Goal: Find specific page/section: Find specific page/section

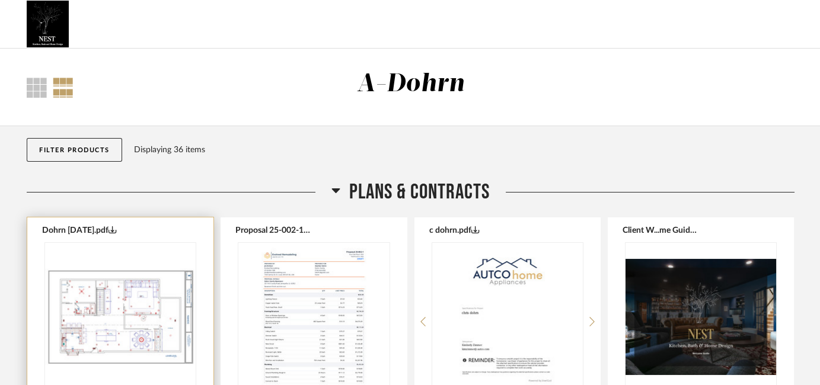
click at [99, 252] on img "0" at bounding box center [120, 317] width 151 height 148
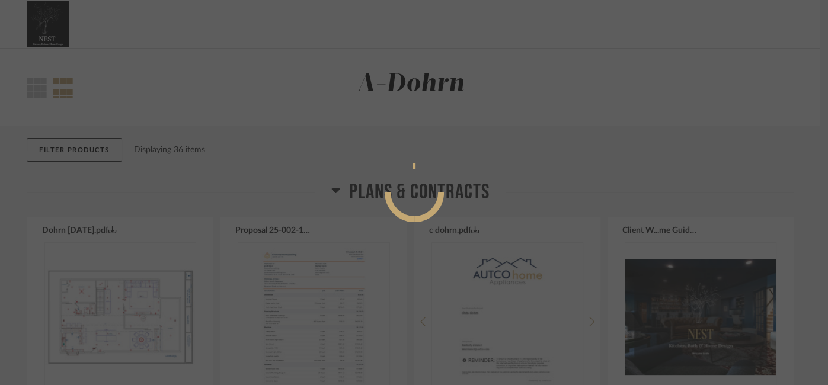
click at [101, 255] on div at bounding box center [414, 192] width 828 height 385
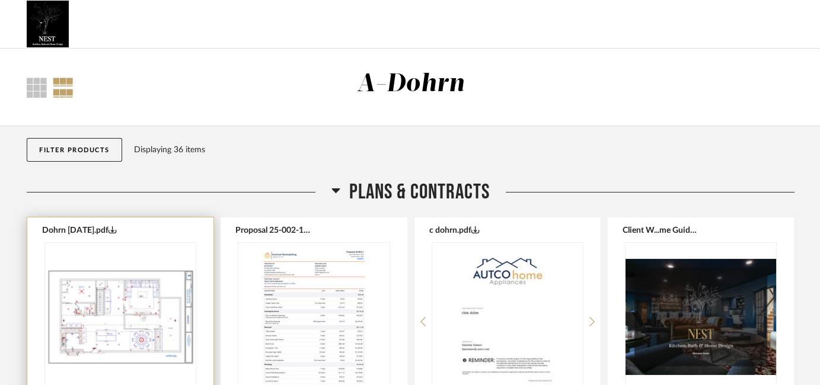
click at [95, 331] on img "0" at bounding box center [120, 317] width 151 height 148
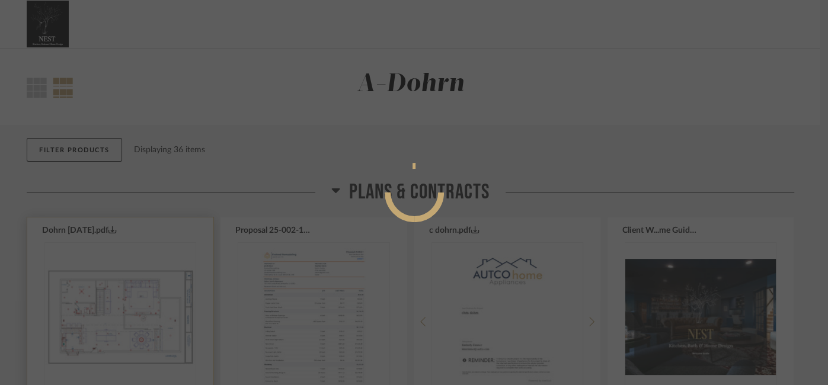
click at [95, 331] on div at bounding box center [414, 192] width 828 height 385
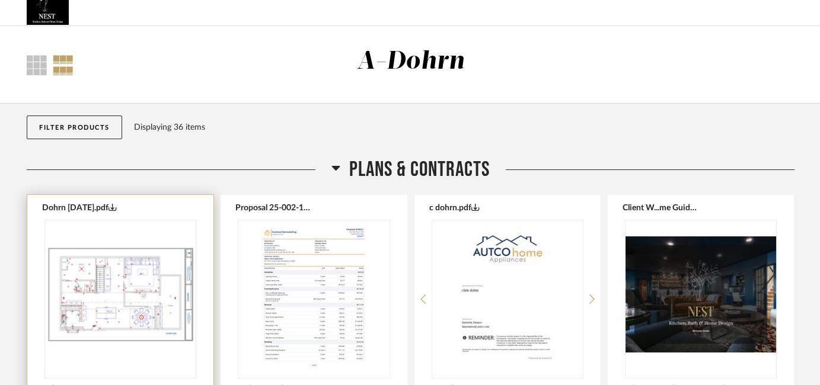
scroll to position [28, 0]
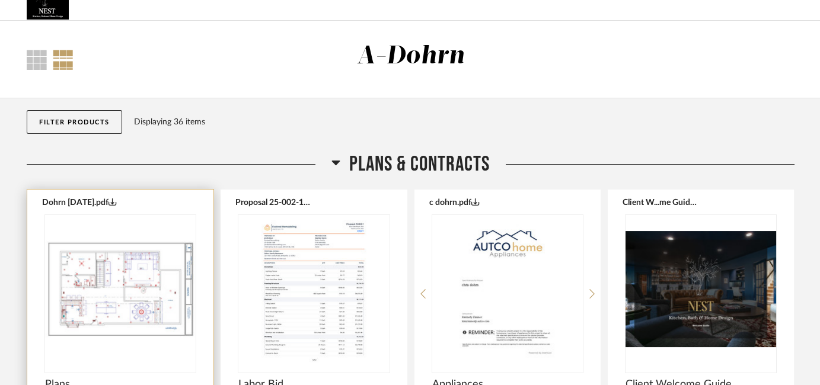
click at [82, 296] on img "0" at bounding box center [120, 289] width 151 height 148
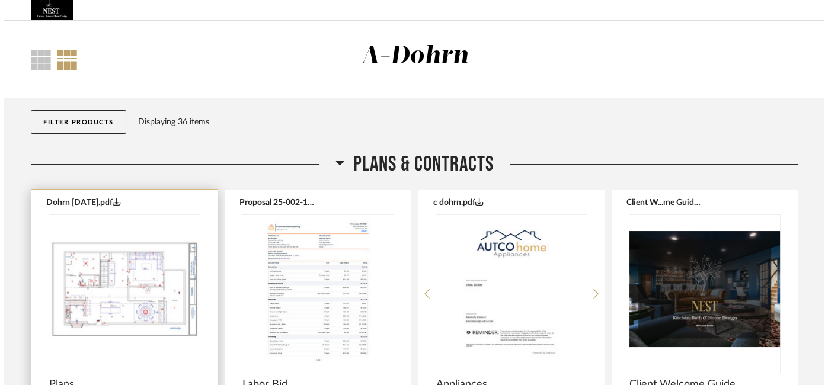
scroll to position [0, 0]
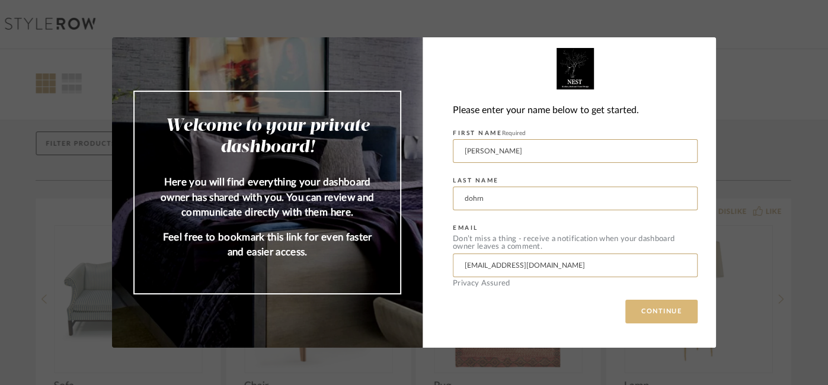
click at [661, 311] on button "CONTINUE" at bounding box center [661, 312] width 72 height 24
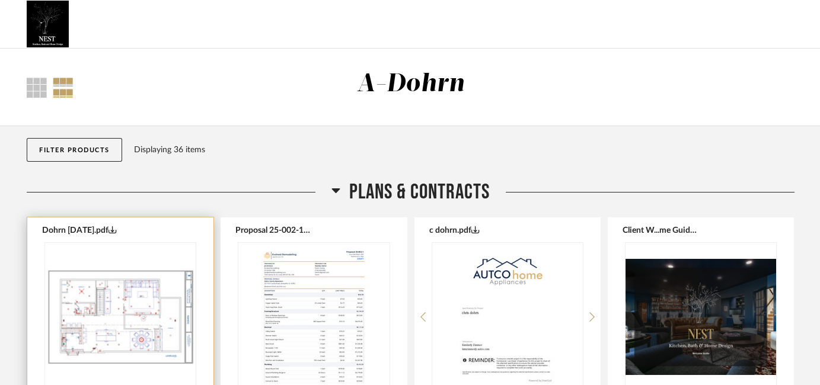
click at [89, 302] on img "0" at bounding box center [120, 317] width 151 height 148
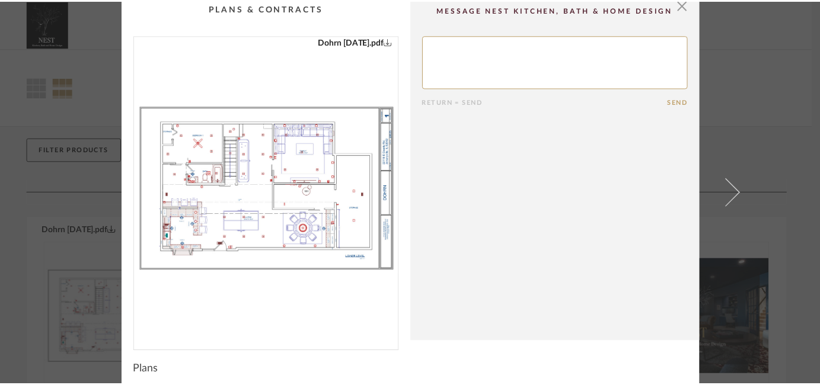
scroll to position [15, 0]
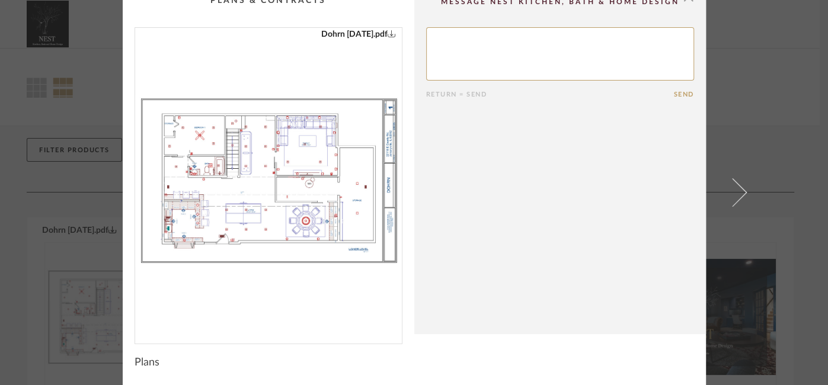
click at [326, 228] on img "0" at bounding box center [268, 181] width 267 height 306
click at [756, 122] on div "× Dohrn 9-8-25.pdf Return = Send Send Plans" at bounding box center [414, 192] width 828 height 385
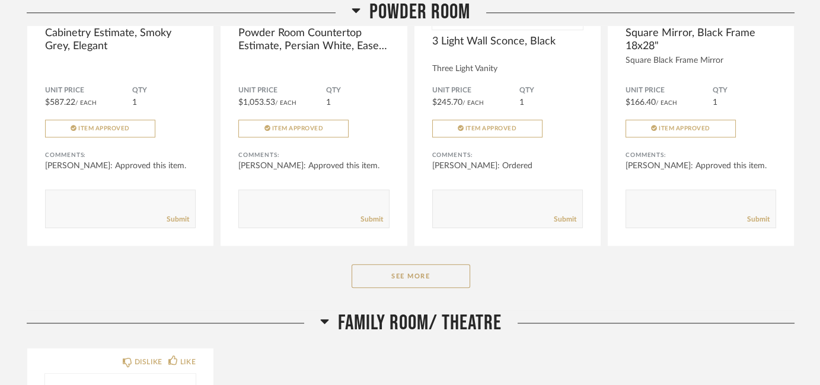
scroll to position [1855, 0]
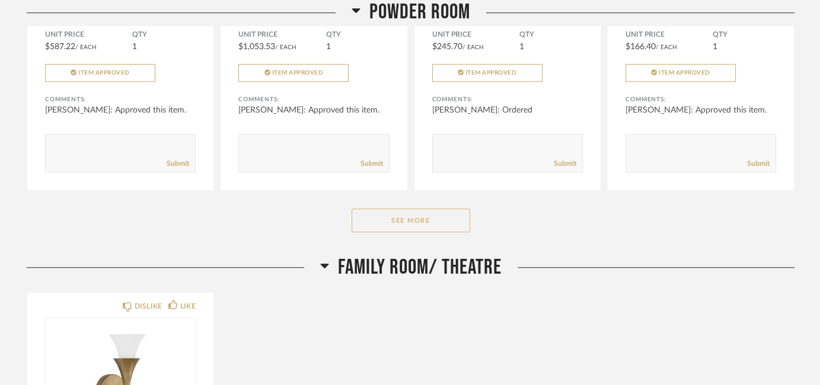
click at [429, 222] on button "See More" at bounding box center [410, 221] width 119 height 24
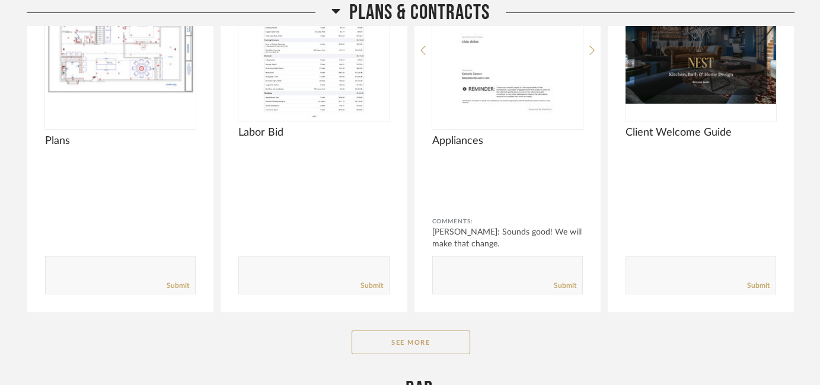
scroll to position [267, 0]
